Goal: Task Accomplishment & Management: Complete application form

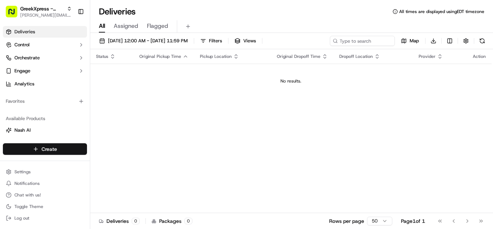
click at [65, 154] on html "GreekXpress - Plainview [EMAIL_ADDRESS][DOMAIN_NAME] Toggle Sidebar Deliveries …" at bounding box center [246, 114] width 493 height 229
click at [112, 162] on link "Delivery" at bounding box center [130, 162] width 81 height 13
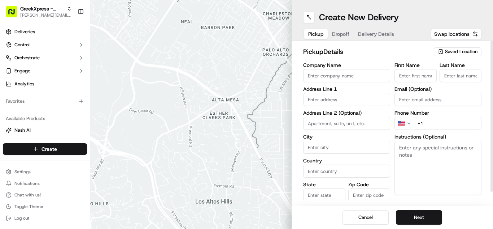
click at [465, 49] on span "Saved Location" at bounding box center [461, 51] width 32 height 6
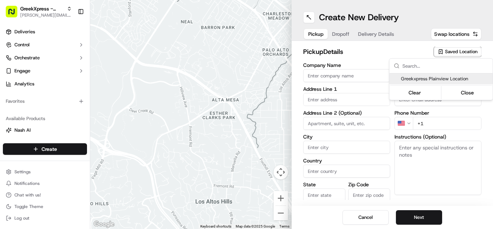
click at [462, 76] on span "Greekxpress Plainview Location" at bounding box center [445, 78] width 89 height 6
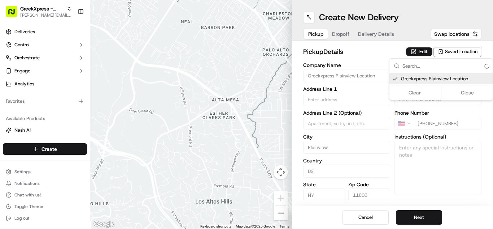
type input "Greekxpress Plainview Location"
type input "[STREET_ADDRESS]"
type input "Plainview"
type input "US"
type input "NY"
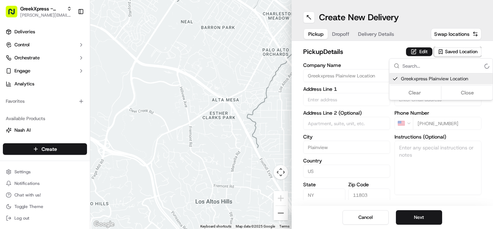
type input "11803"
type input "Greek"
type input "Xpress"
type input "[PHONE_NUMBER]"
click at [470, 101] on html "GreekXpress - Plainview [EMAIL_ADDRESS][DOMAIN_NAME] Toggle Sidebar Deliveries …" at bounding box center [246, 114] width 493 height 229
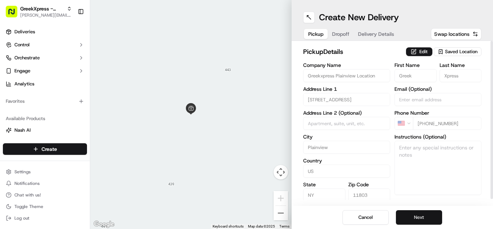
click at [423, 222] on button "Next" at bounding box center [419, 217] width 46 height 14
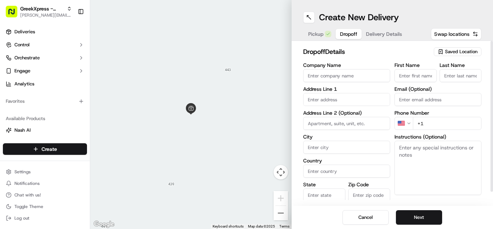
paste textarea "PLEASE DONT LEAVE FOOD OUTSIDE< HAND DIRECTLY TO CUSTOMER"
type textarea "PLEASE DONT LEAVE FOOD OUTSIDE< HAND DIRECTLY TO CUSTOMER"
click at [377, 97] on input "text" at bounding box center [346, 99] width 87 height 13
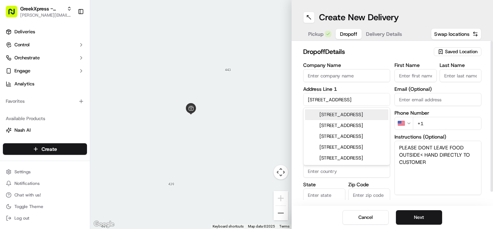
click at [324, 115] on div "[STREET_ADDRESS]" at bounding box center [346, 114] width 83 height 11
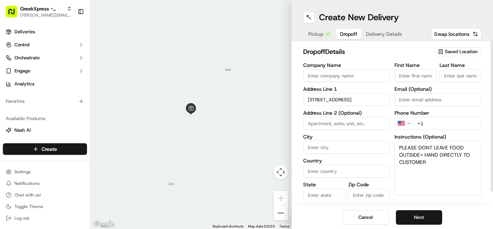
click at [382, 60] on div "dropoff Details Saved Location Company Name Address Line [GEOGRAPHIC_DATA][STRE…" at bounding box center [392, 131] width 178 height 168
type input "[STREET_ADDRESS]"
type input "Bethpage"
type input "[GEOGRAPHIC_DATA]"
type input "NY"
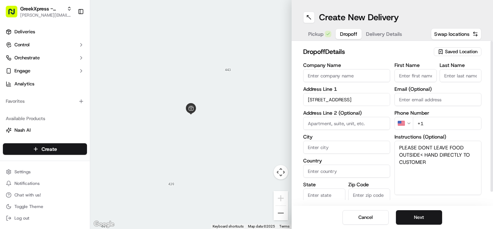
type input "11714"
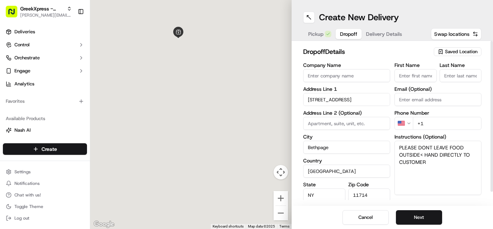
type input "[STREET_ADDRESS]"
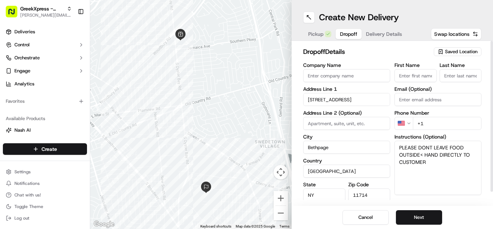
click at [399, 146] on textarea "PLEASE DONT LEAVE FOOD OUTSIDE< HAND DIRECTLY TO CUSTOMER" at bounding box center [438, 167] width 87 height 54
type textarea "110 [PERSON_NAME] engineering PLEASE DONT LEAVE FOOD OUTSIDE< HAND DIRECTLY TO …"
click at [421, 79] on input "First Name" at bounding box center [416, 75] width 42 height 13
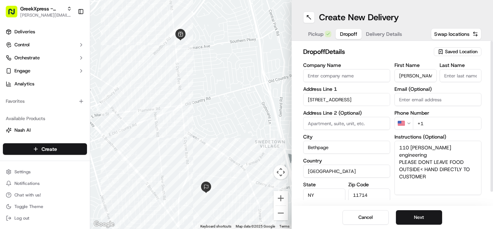
type input "[PERSON_NAME]"
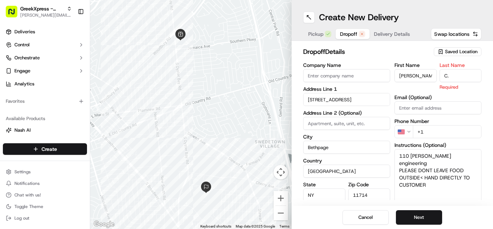
type input "C."
drag, startPoint x: 410, startPoint y: 43, endPoint x: 468, endPoint y: 96, distance: 78.9
click at [410, 42] on div "dropoff Details Saved Location Company Name Address Line [GEOGRAPHIC_DATA][STRE…" at bounding box center [392, 123] width 201 height 165
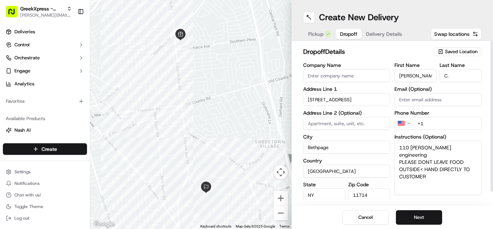
click at [473, 125] on input "+1" at bounding box center [447, 123] width 69 height 13
type input "[PHONE_NUMBER]"
click at [435, 214] on button "Next" at bounding box center [419, 217] width 46 height 14
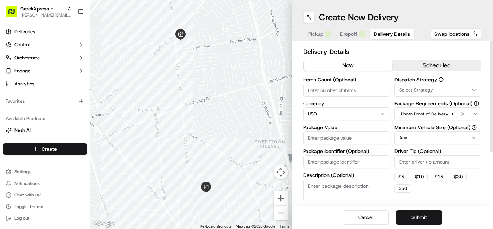
drag, startPoint x: 364, startPoint y: 137, endPoint x: 368, endPoint y: 135, distance: 4.8
click at [363, 137] on input "Package Value" at bounding box center [346, 137] width 87 height 13
type input "52.35"
click at [440, 140] on html "GreekXpress - Plainview [EMAIL_ADDRESS][DOMAIN_NAME] Toggle Sidebar Deliveries …" at bounding box center [246, 114] width 493 height 229
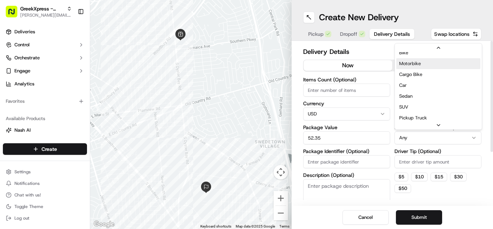
scroll to position [10, 0]
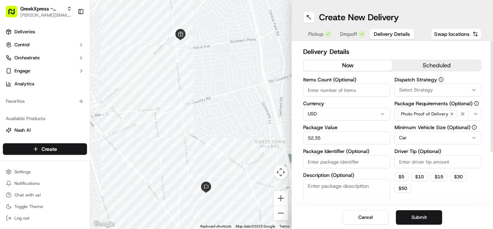
click at [447, 162] on input "Driver Tip (Optional)" at bounding box center [438, 161] width 87 height 13
type input "9.00"
click at [423, 220] on button "Submit" at bounding box center [419, 217] width 46 height 14
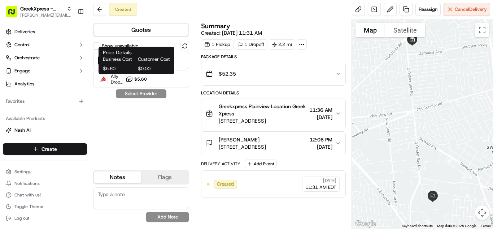
click at [151, 61] on span "Customer Cost" at bounding box center [154, 59] width 32 height 6
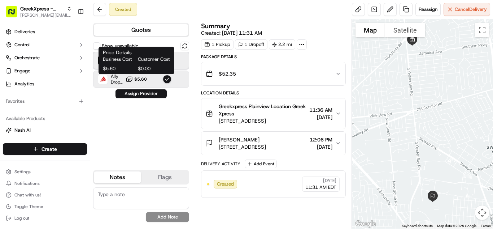
drag, startPoint x: 182, startPoint y: 58, endPoint x: 180, endPoint y: 65, distance: 7.3
click at [182, 58] on div "Uber Dropoff ETA 24 minutes $5.10" at bounding box center [141, 60] width 96 height 17
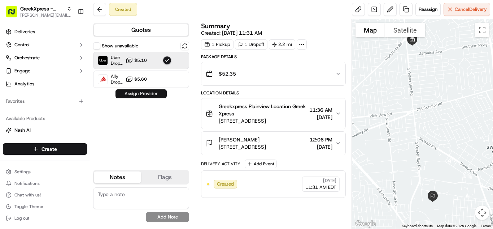
click at [158, 95] on button "Assign Provider" at bounding box center [141, 93] width 51 height 9
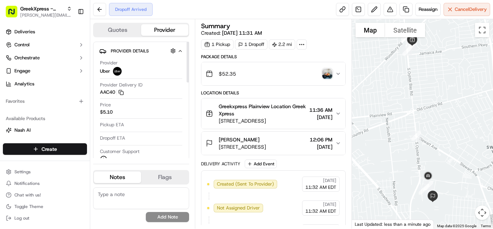
drag, startPoint x: 158, startPoint y: 95, endPoint x: 131, endPoint y: 117, distance: 34.4
click at [143, 104] on div "Provider Uber Provider Delivery ID AAC40 Copy del_pKi2tVdsR06exarkrdqsQA AAC40 …" at bounding box center [141, 111] width 84 height 109
click at [55, 151] on html "GreekXpress - Plainview [EMAIL_ADDRESS][DOMAIN_NAME] Toggle Sidebar Deliveries …" at bounding box center [246, 114] width 493 height 229
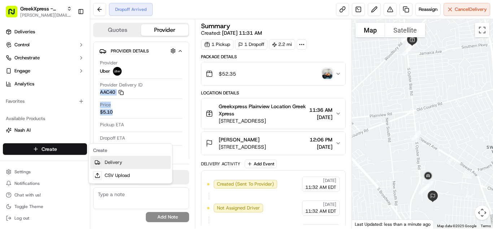
click at [112, 162] on link "Delivery" at bounding box center [130, 162] width 81 height 13
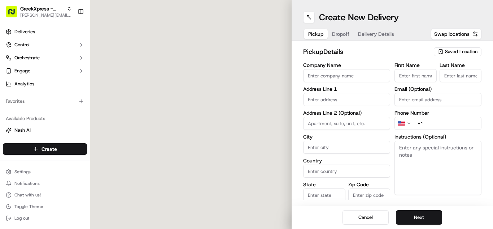
click at [473, 49] on span "Saved Location" at bounding box center [461, 51] width 32 height 6
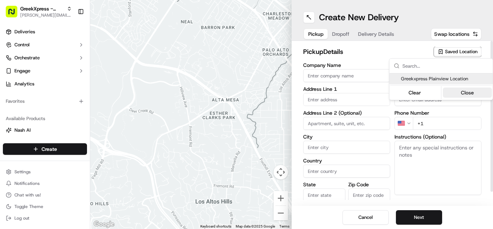
drag, startPoint x: 461, startPoint y: 81, endPoint x: 458, endPoint y: 93, distance: 13.2
click at [461, 81] on span "Greekxpress Plainview Location" at bounding box center [445, 78] width 89 height 6
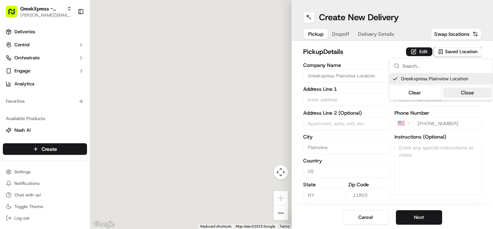
type input "Greekxpress Plainview Location"
type input "[STREET_ADDRESS]"
type input "Plainview"
type input "US"
type input "NY"
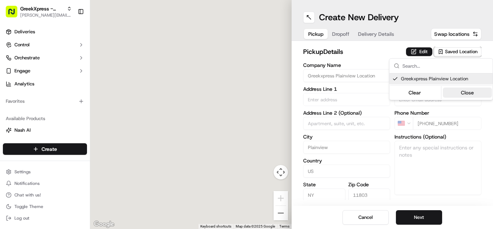
type input "11803"
type input "Greek"
type input "Xpress"
type input "[PHONE_NUMBER]"
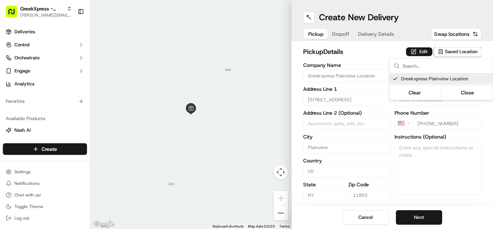
click at [429, 216] on html "GreekXpress - Plainview [EMAIL_ADDRESS][DOMAIN_NAME] Toggle Sidebar Deliveries …" at bounding box center [246, 114] width 493 height 229
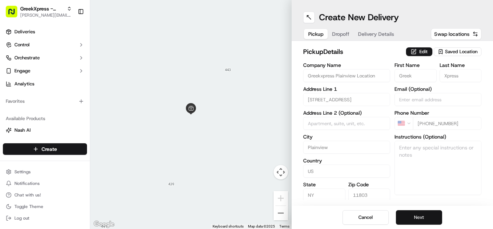
drag, startPoint x: 429, startPoint y: 216, endPoint x: 423, endPoint y: 211, distance: 7.4
click at [429, 216] on button "Next" at bounding box center [419, 217] width 46 height 14
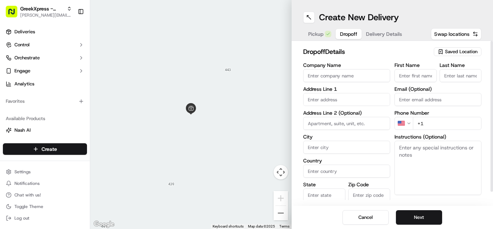
click at [416, 78] on input "First Name" at bounding box center [416, 75] width 42 height 13
type input "[PERSON_NAME]"
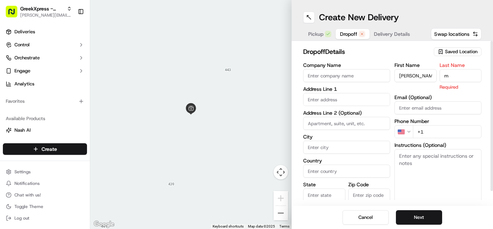
type input "m"
click at [335, 97] on input "text" at bounding box center [346, 99] width 87 height 13
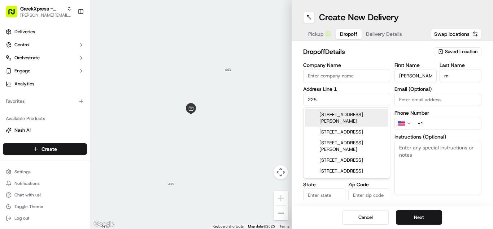
type input "[STREET_ADDRESS]"
type input "Woodbury"
type input "[GEOGRAPHIC_DATA]"
type input "NY"
type input "11797"
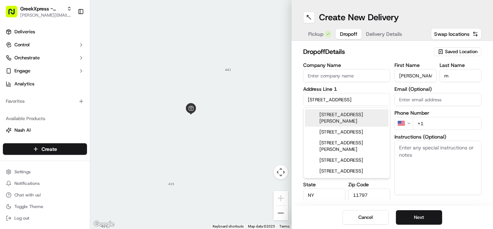
type input "[PHONE_NUMBER]"
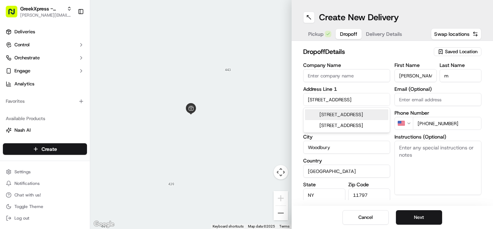
click at [381, 117] on div "[STREET_ADDRESS]" at bounding box center [346, 114] width 83 height 11
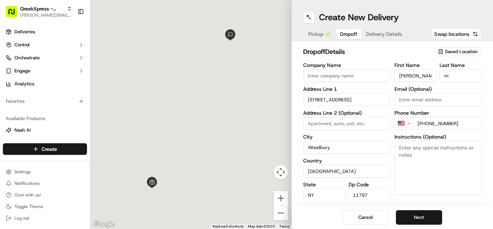
type input "[STREET_ADDRESS]"
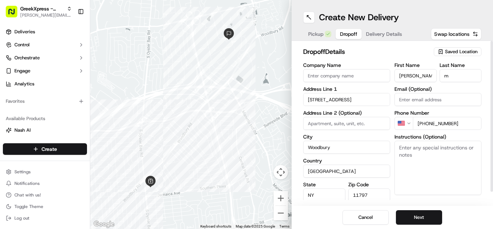
click at [462, 158] on textarea "Instructions (Optional)" at bounding box center [438, 167] width 87 height 54
paste textarea "PLEASE DONT LEAVE FOOD OUTSIDE< HAND DIRECTLY TO CUSTOMER"
type textarea "PLEASE DONT LEAVE FOOD OUTSIDE< HAND DIRECTLY TO CUSTOMER"
click at [422, 218] on button "Next" at bounding box center [419, 217] width 46 height 14
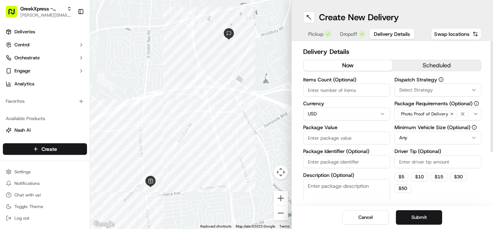
click at [362, 139] on input "Package Value" at bounding box center [346, 137] width 87 height 13
type input "15.20"
click at [430, 168] on input "Driver Tip (Optional)" at bounding box center [438, 161] width 87 height 13
click at [430, 164] on input "Driver Tip (Optional)" at bounding box center [438, 161] width 87 height 13
click at [424, 220] on button "Submit" at bounding box center [419, 217] width 46 height 14
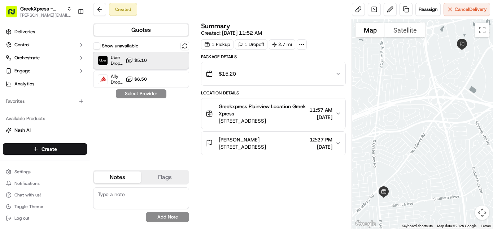
click at [150, 61] on div "Uber Dropoff ETA 22 minutes $5.10" at bounding box center [141, 60] width 96 height 17
click at [160, 94] on button "Assign Provider" at bounding box center [141, 93] width 51 height 9
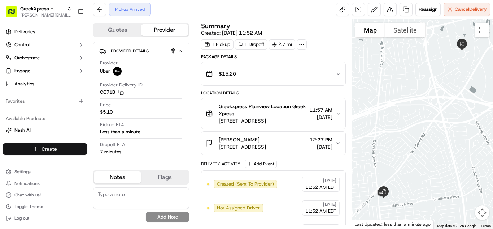
click at [41, 153] on html "GreekXpress - Plainview [EMAIL_ADDRESS][DOMAIN_NAME] Toggle Sidebar Deliveries …" at bounding box center [246, 114] width 493 height 229
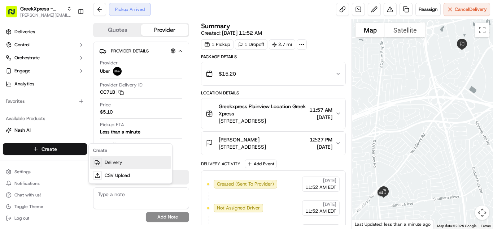
click at [113, 162] on link "Delivery" at bounding box center [130, 162] width 81 height 13
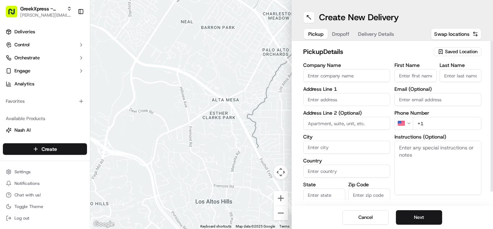
click at [458, 53] on span "Saved Location" at bounding box center [461, 51] width 32 height 6
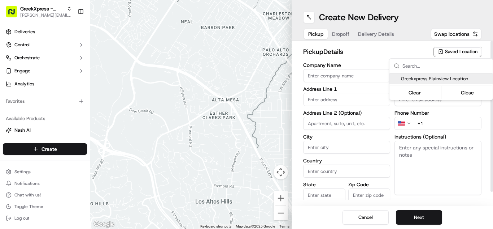
click at [436, 79] on span "Greekxpress Plainview Location" at bounding box center [445, 78] width 89 height 6
type input "Greekxpress Plainview Location"
type input "[STREET_ADDRESS]"
type input "Plainview"
type input "US"
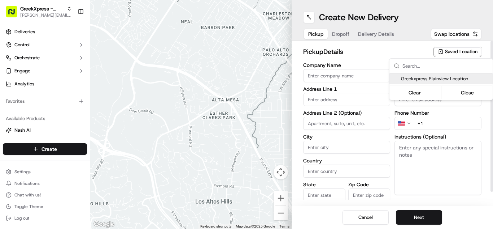
type input "NY"
type input "11803"
type input "Greek"
type input "Xpress"
type input "[PHONE_NUMBER]"
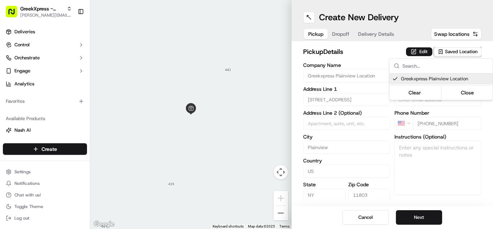
click at [419, 219] on html "GreekXpress - Plainview [EMAIL_ADDRESS][DOMAIN_NAME] Toggle Sidebar Deliveries …" at bounding box center [246, 114] width 493 height 229
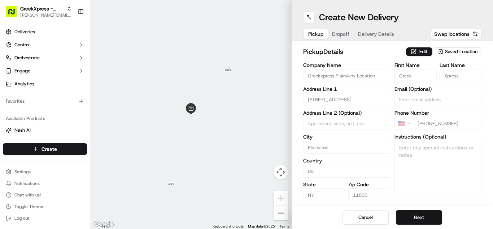
click at [419, 213] on button "Next" at bounding box center [419, 217] width 46 height 14
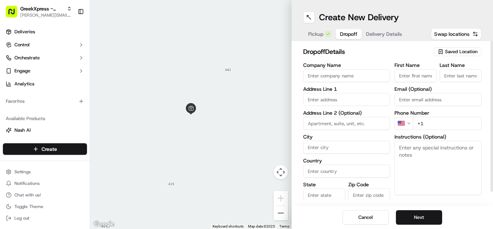
click at [414, 76] on input "First Name" at bounding box center [416, 75] width 42 height 13
type input "[PERSON_NAME]"
click at [477, 74] on input "Last Name" at bounding box center [461, 75] width 42 height 13
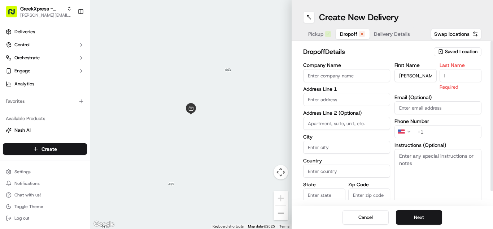
type input "l"
click at [319, 103] on input "text" at bounding box center [346, 99] width 87 height 13
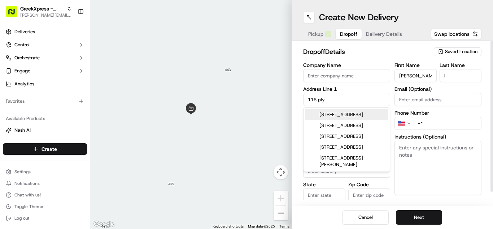
click at [337, 118] on div "[STREET_ADDRESS]" at bounding box center [346, 114] width 83 height 11
type input "[STREET_ADDRESS]"
type input "Plainview"
type input "[GEOGRAPHIC_DATA]"
type input "NY"
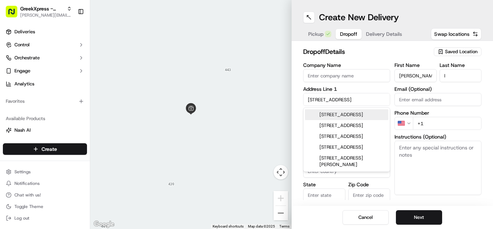
type input "11803"
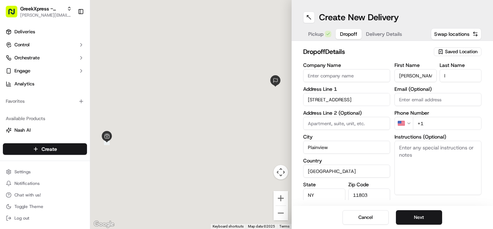
type input "[STREET_ADDRESS]"
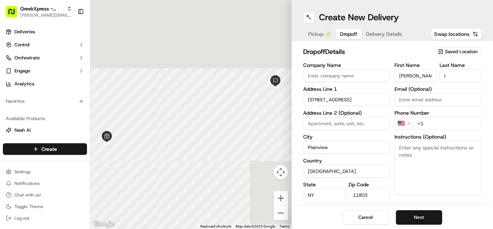
click at [448, 128] on input "+1" at bounding box center [447, 123] width 69 height 13
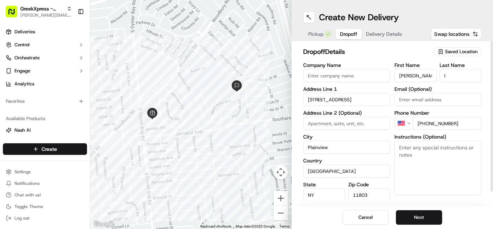
type input "[PHONE_NUMBER]"
click at [430, 160] on textarea "Instructions (Optional)" at bounding box center [438, 167] width 87 height 54
paste textarea "PLEASE DONT LEAVE FOOD OUTSIDE< HAND DIRECTLY TO CUSTOMER"
type textarea "PLEASE DONT LEAVE FOOD OUTSIDE< HAND DIRECTLY TO CUSTOMER"
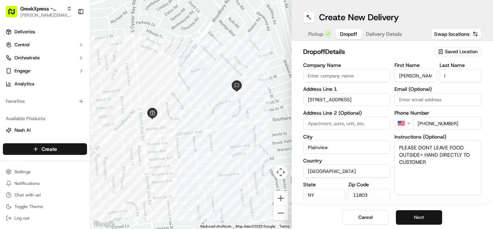
click at [428, 221] on button "Next" at bounding box center [419, 217] width 46 height 14
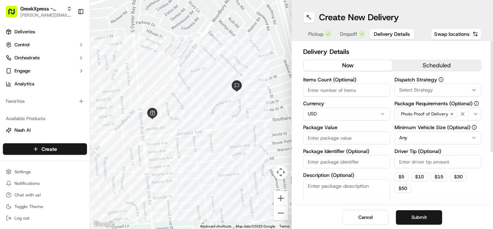
click at [335, 135] on input "Package Value" at bounding box center [346, 137] width 87 height 13
type input "14.50"
click at [412, 162] on input "Driver Tip (Optional)" at bounding box center [438, 161] width 87 height 13
type input "5.00"
click at [429, 221] on button "Submit" at bounding box center [419, 217] width 46 height 14
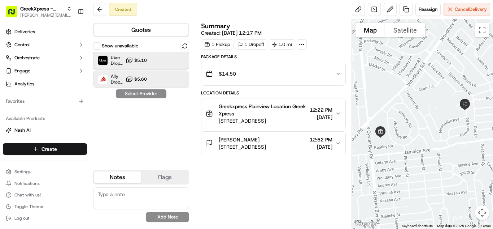
drag, startPoint x: 153, startPoint y: 62, endPoint x: 154, endPoint y: 72, distance: 9.8
click at [153, 63] on div "Uber Dropoff ETA 21 minutes $5.10" at bounding box center [141, 60] width 96 height 17
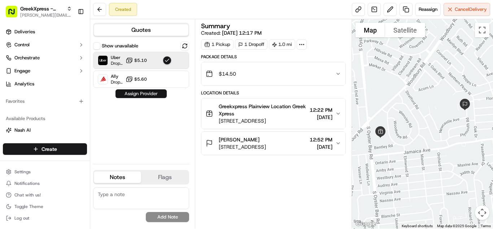
click at [152, 96] on button "Assign Provider" at bounding box center [141, 93] width 51 height 9
